Goal: Book appointment/travel/reservation

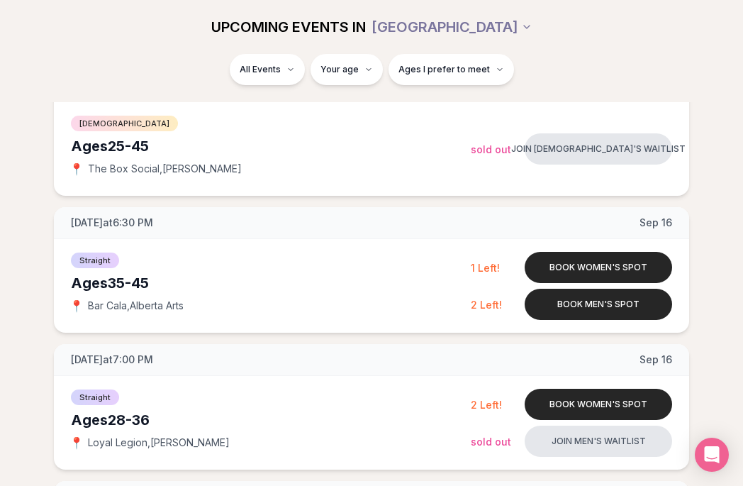
scroll to position [1192, 0]
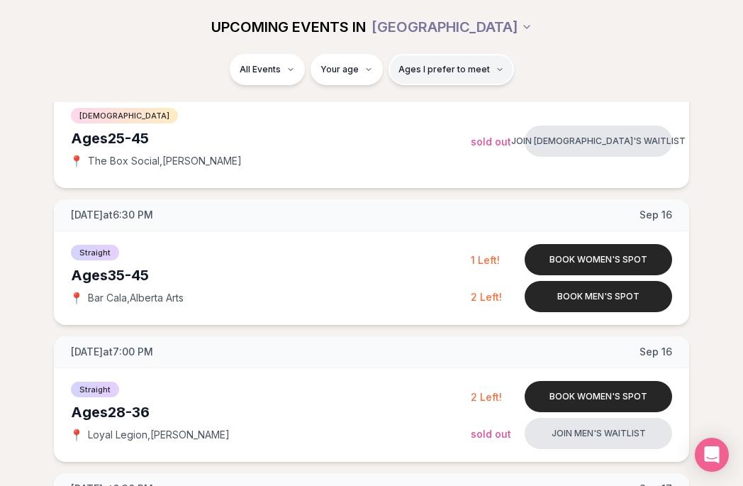
click at [452, 70] on span "Ages I prefer to meet" at bounding box center [444, 69] width 91 height 11
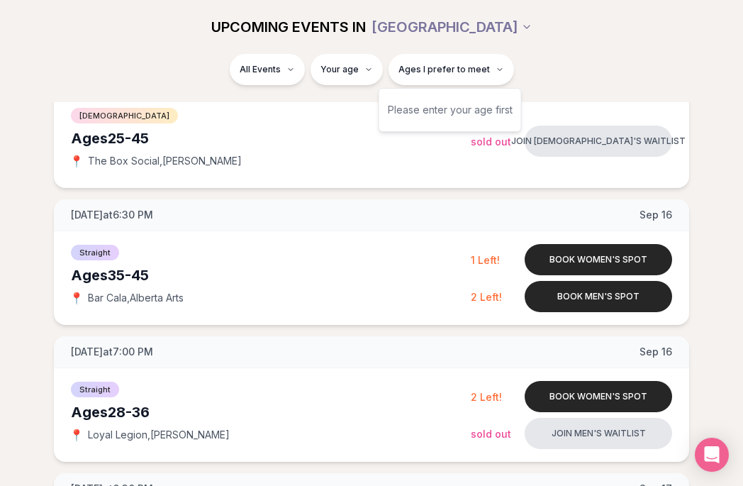
click at [431, 112] on div "Please enter your age first" at bounding box center [450, 110] width 125 height 26
click at [440, 112] on div "Please enter your age first" at bounding box center [450, 110] width 125 height 26
click at [513, 108] on div "Please enter your age first" at bounding box center [450, 110] width 143 height 44
click at [505, 108] on div "Please enter your age first" at bounding box center [450, 110] width 125 height 26
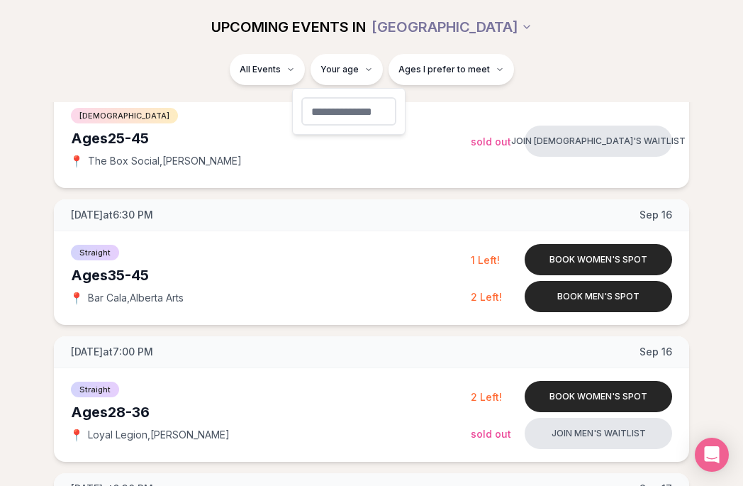
type input "**"
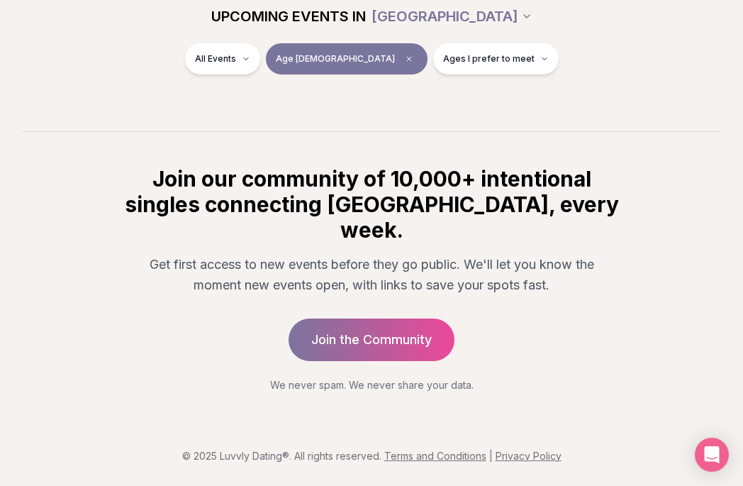
scroll to position [230, 0]
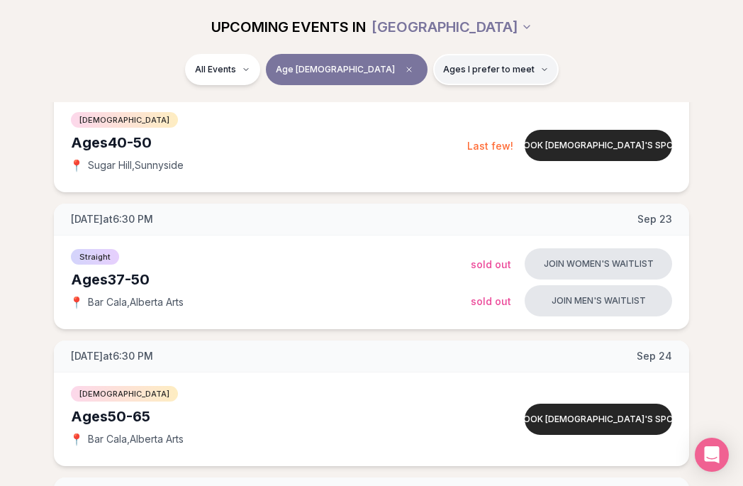
click at [481, 72] on span "Ages I prefer to meet" at bounding box center [488, 69] width 91 height 11
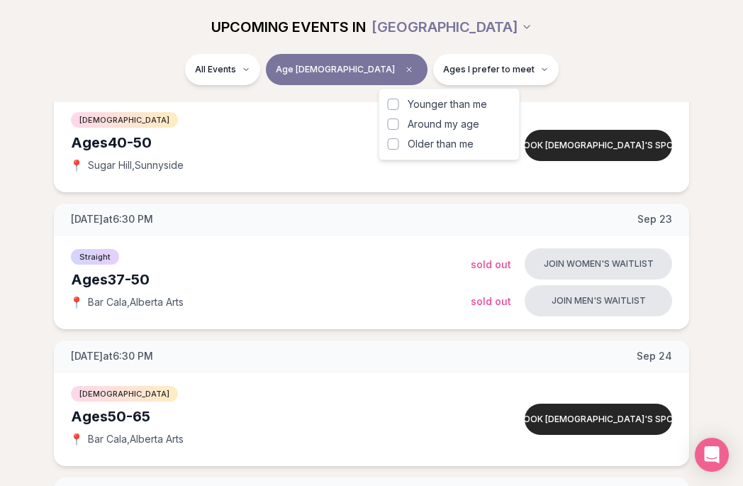
click at [447, 127] on span "Around my age" at bounding box center [444, 124] width 72 height 14
click at [399, 127] on button "Around my age" at bounding box center [393, 123] width 11 height 11
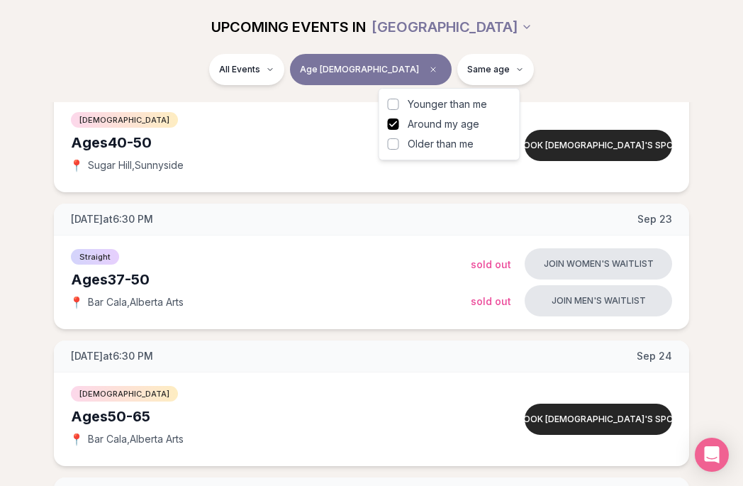
click at [442, 145] on span "Older than me" at bounding box center [441, 144] width 66 height 14
click at [399, 145] on button "Older than me" at bounding box center [393, 143] width 11 height 11
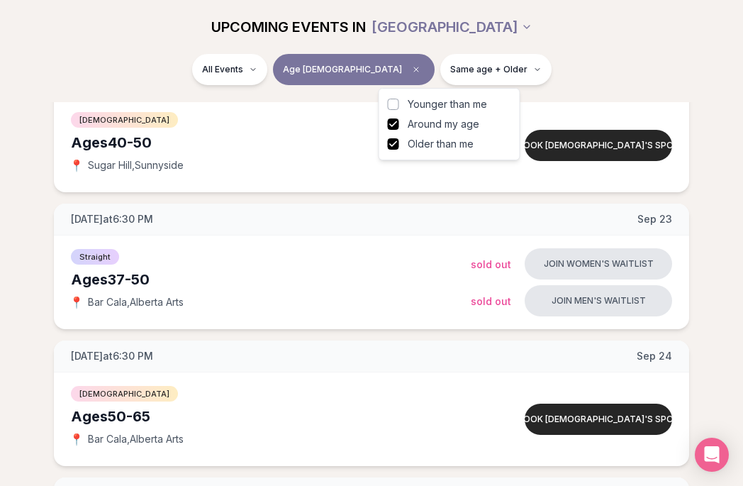
click at [577, 66] on div "All Events Age [DEMOGRAPHIC_DATA] Same age + Older" at bounding box center [371, 72] width 720 height 37
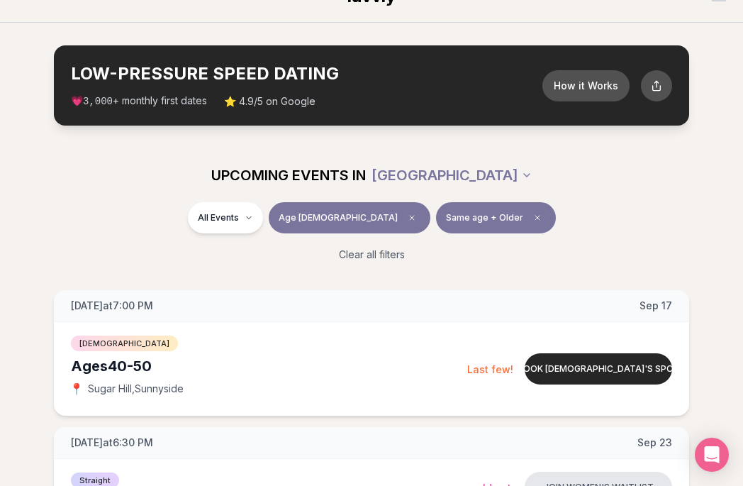
scroll to position [27, 0]
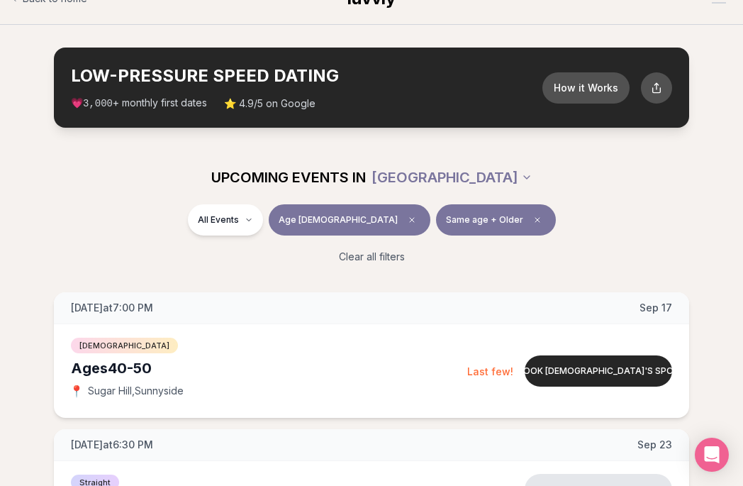
click at [452, 218] on span "Same age + Older" at bounding box center [484, 219] width 77 height 11
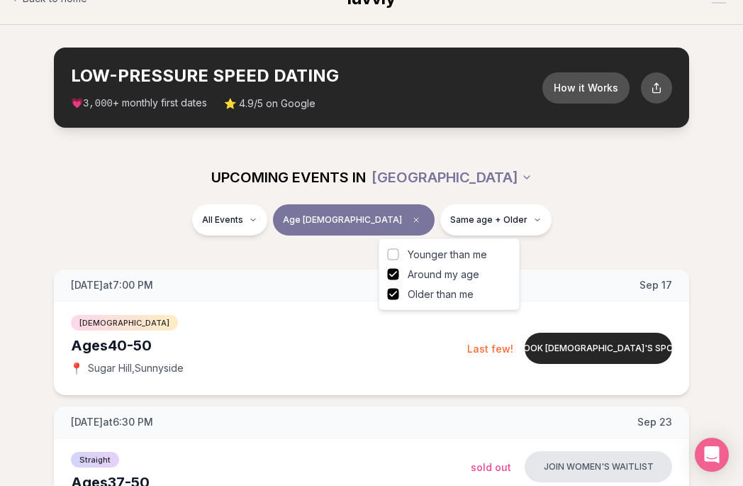
click at [394, 275] on button "Around my age" at bounding box center [393, 274] width 11 height 11
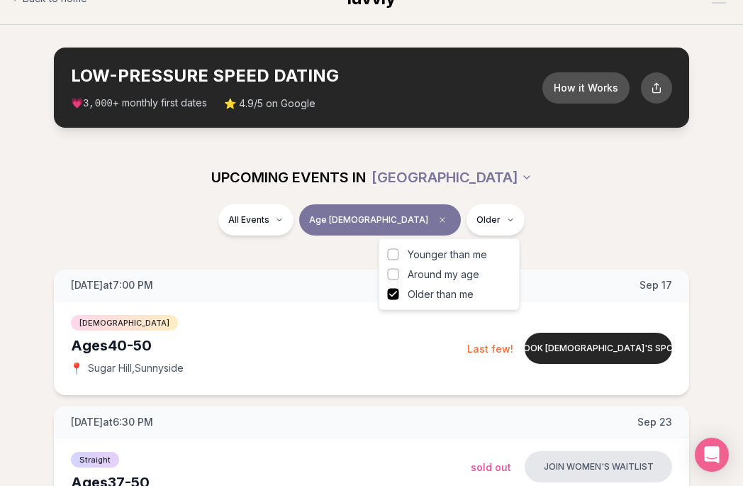
click at [524, 208] on div "All Events Age [DEMOGRAPHIC_DATA] Older" at bounding box center [371, 222] width 720 height 37
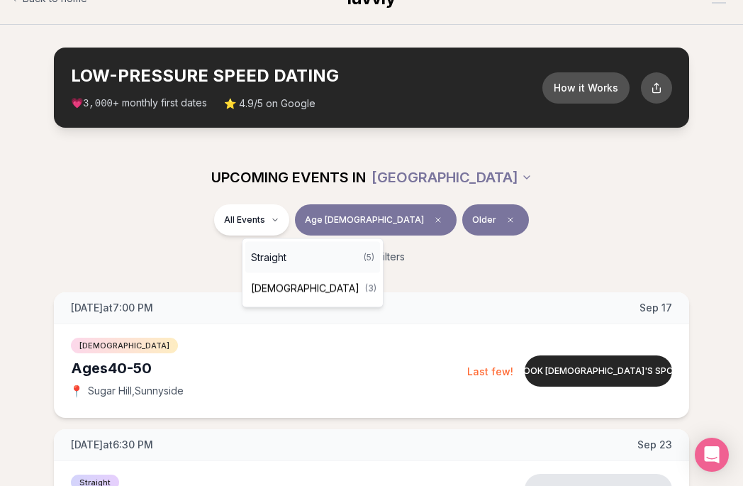
click at [279, 259] on span "Straight" at bounding box center [268, 257] width 35 height 14
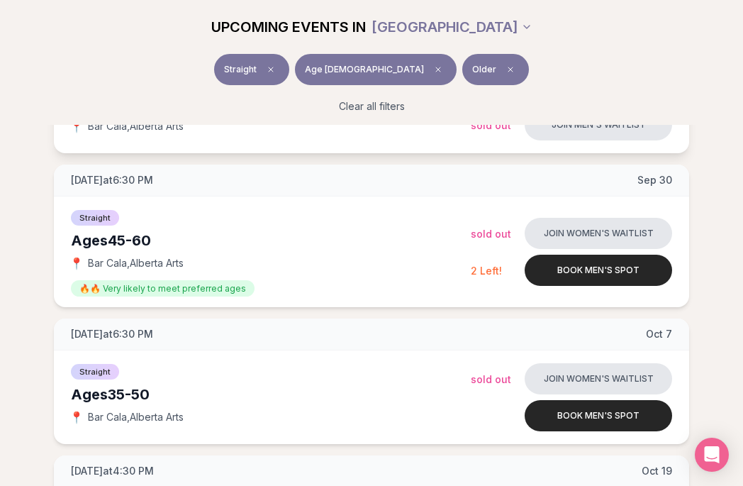
scroll to position [294, 0]
